Goal: Task Accomplishment & Management: Manage account settings

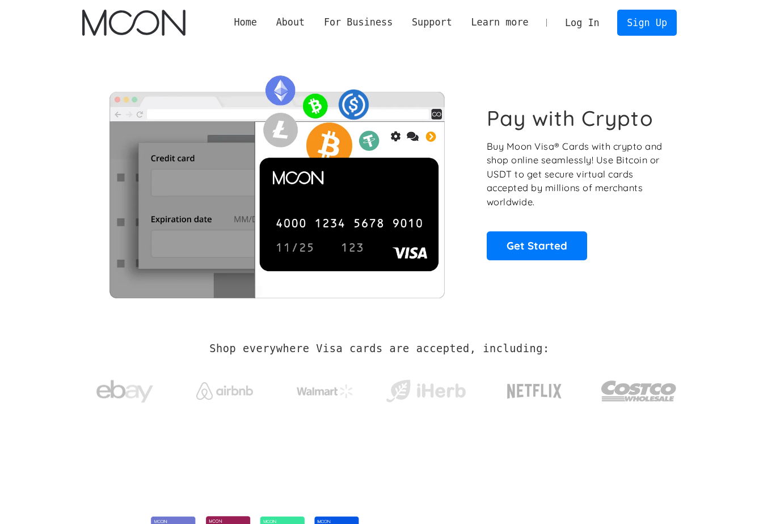
click at [567, 26] on link "Log In" at bounding box center [581, 22] width 53 height 25
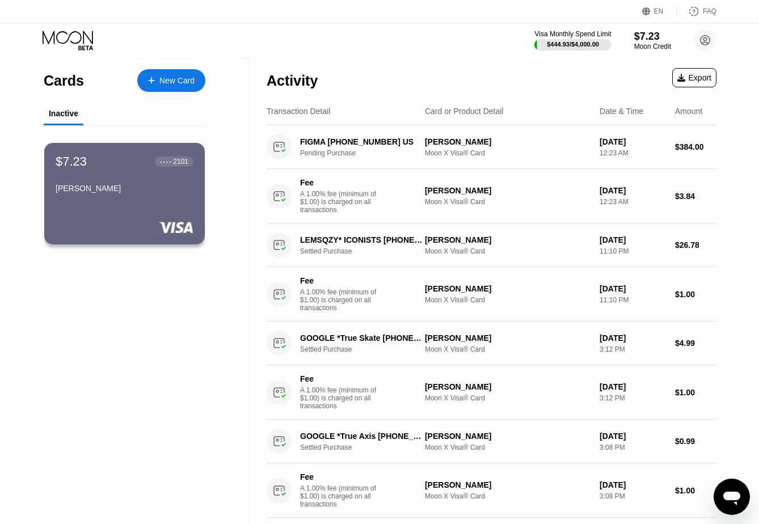
click at [129, 202] on div "$7.23 ● ● ● ● 2101 Ehsan Vaeghi" at bounding box center [124, 194] width 161 height 102
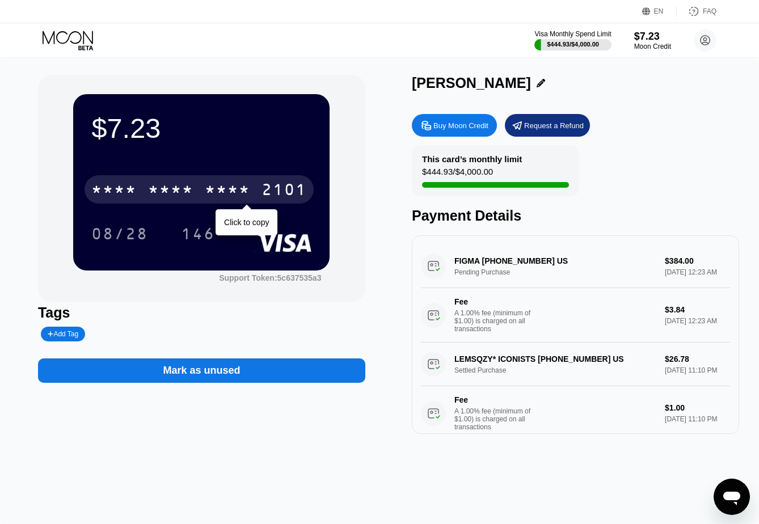
click at [129, 202] on div "* * * * * * * * * * * * 2101" at bounding box center [199, 189] width 229 height 28
